Goal: Task Accomplishment & Management: Manage account settings

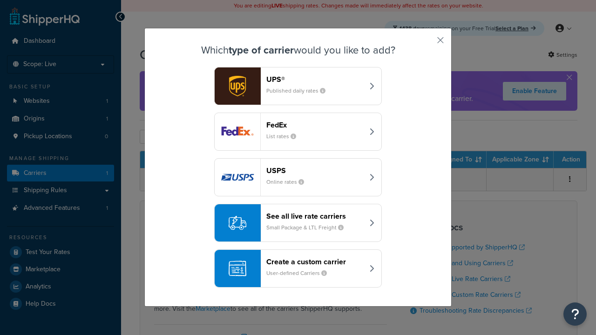
click at [315, 125] on header "FedEx" at bounding box center [315, 125] width 97 height 9
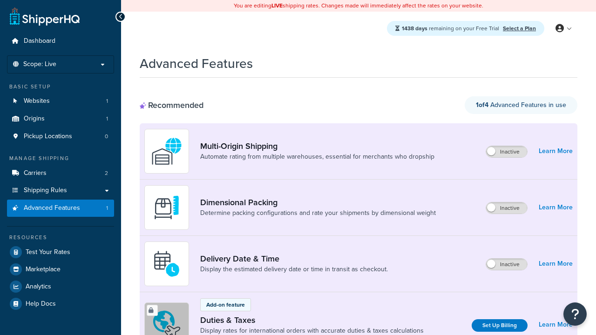
scroll to position [310, 0]
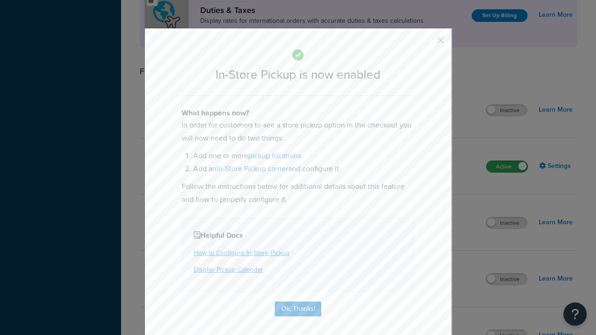
scroll to position [0, 0]
click at [427, 43] on button "button" at bounding box center [427, 43] width 2 height 2
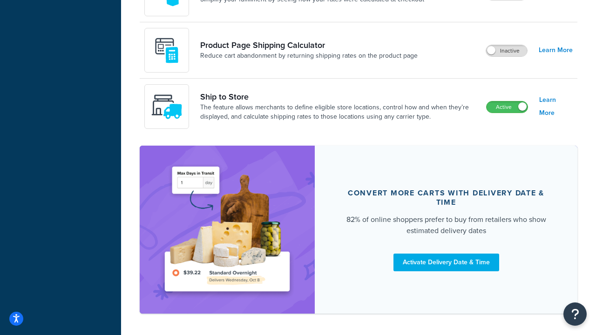
scroll to position [800, 0]
